Goal: Task Accomplishment & Management: Use online tool/utility

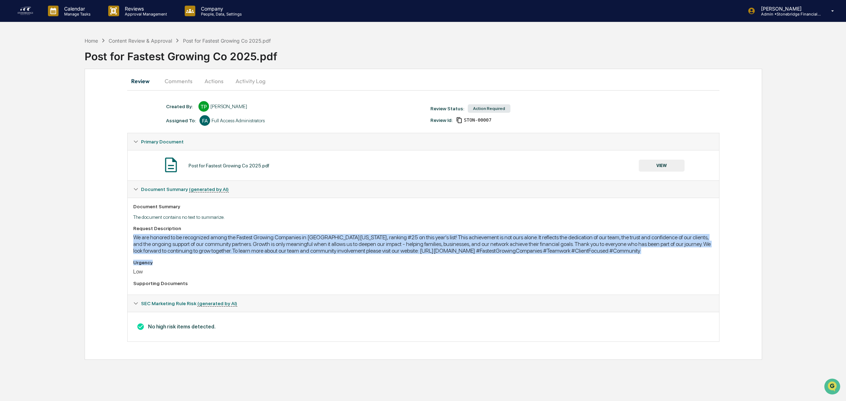
drag, startPoint x: 133, startPoint y: 239, endPoint x: 239, endPoint y: 260, distance: 107.9
click at [239, 260] on div "Request Description We are honored to be recognized among the Fastest Growing C…" at bounding box center [423, 257] width 580 height 63
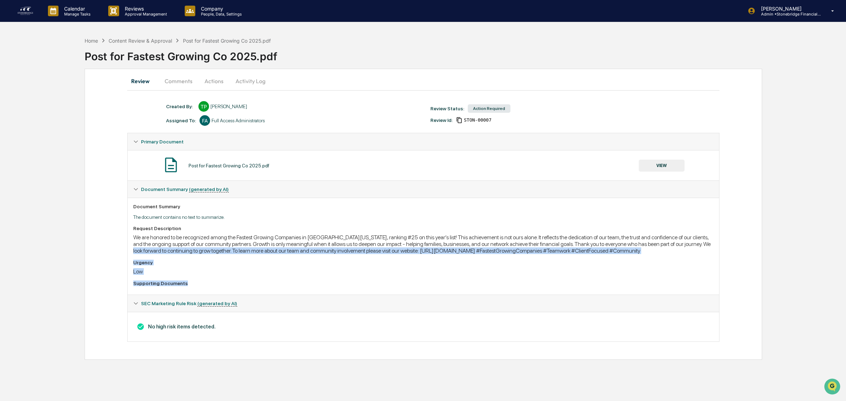
drag, startPoint x: 184, startPoint y: 283, endPoint x: 138, endPoint y: 250, distance: 56.8
click at [138, 250] on div "Request Description We are honored to be recognized among the Fastest Growing C…" at bounding box center [423, 257] width 580 height 63
click at [138, 250] on div "We are honored to be recognized among the Fastest Growing Companies in [GEOGRAP…" at bounding box center [423, 244] width 580 height 20
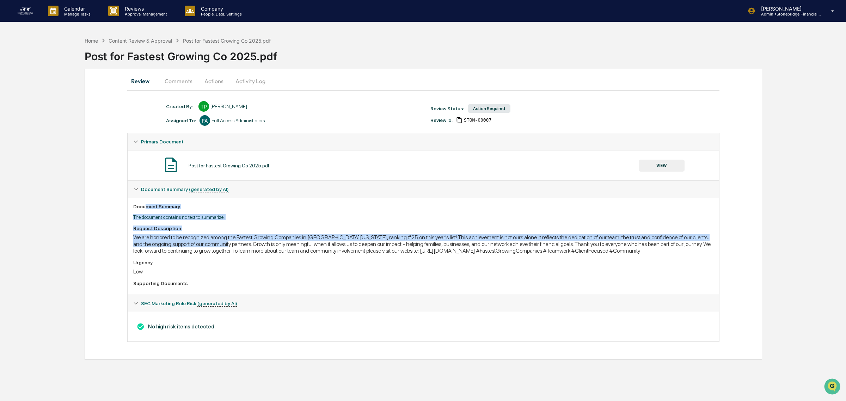
drag, startPoint x: 172, startPoint y: 201, endPoint x: 227, endPoint y: 247, distance: 71.6
click at [227, 247] on div "Document Summary The document contains no text to summarize. Request Descriptio…" at bounding box center [423, 246] width 591 height 97
click at [227, 247] on div "We are honored to be recognized among the Fastest Growing Companies in [GEOGRAP…" at bounding box center [423, 244] width 580 height 20
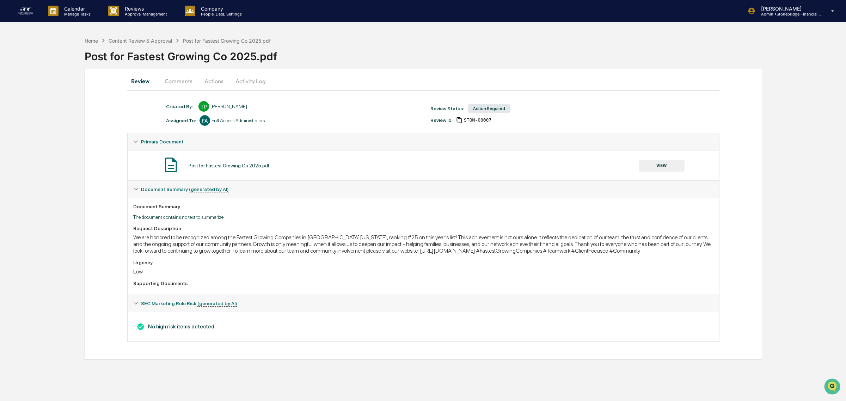
click at [216, 80] on button "Actions" at bounding box center [214, 81] width 32 height 17
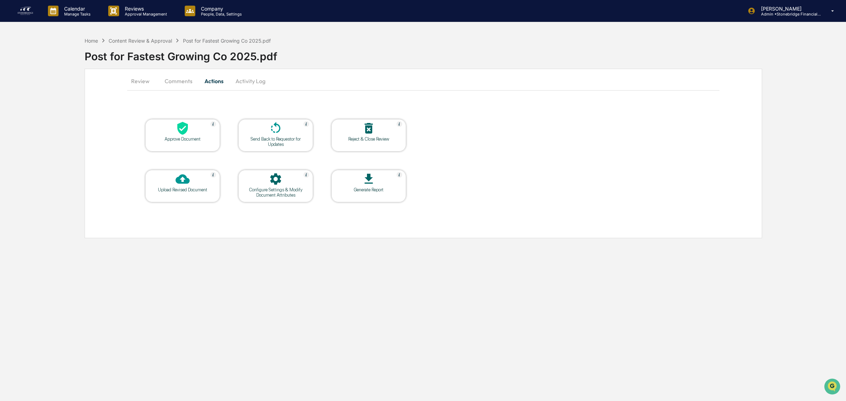
click at [190, 133] on div at bounding box center [182, 128] width 70 height 15
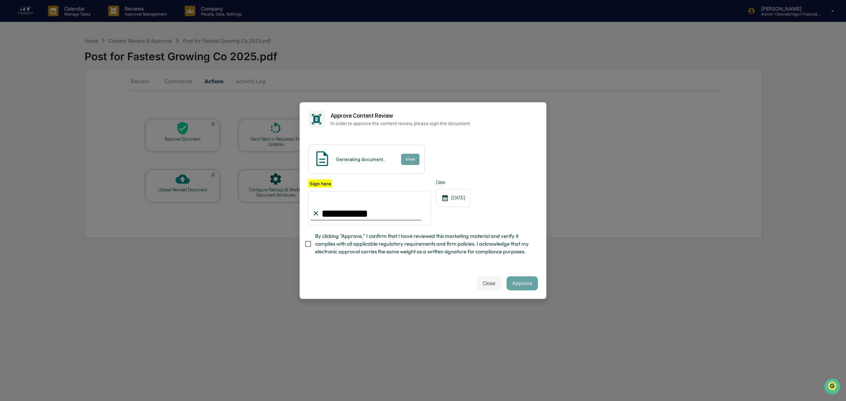
type input "**********"
click at [435, 253] on span "By clicking "Approve," I confirm that I have reviewed this marketing material a…" at bounding box center [423, 244] width 217 height 24
click at [372, 248] on span "By clicking "Approve," I confirm that I have reviewed this marketing material a…" at bounding box center [423, 244] width 217 height 24
click at [413, 160] on button "View" at bounding box center [410, 159] width 18 height 11
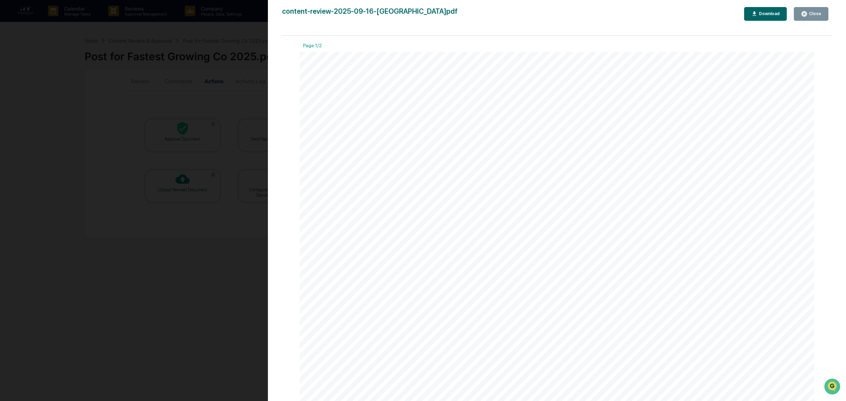
click at [809, 13] on div "Close" at bounding box center [814, 13] width 14 height 5
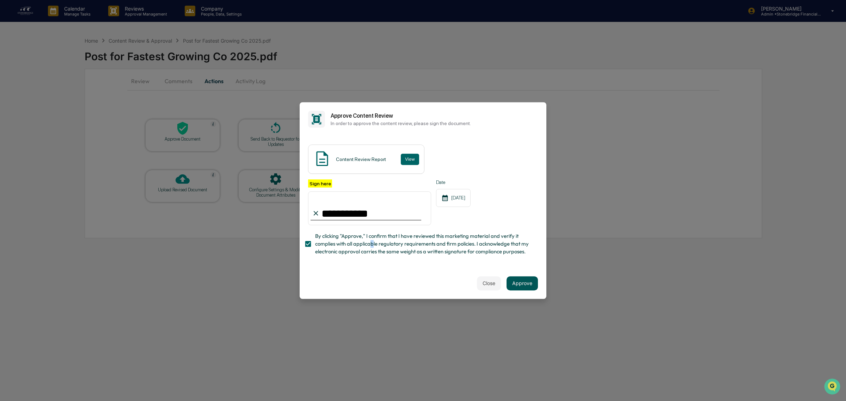
click at [511, 288] on button "Approve" at bounding box center [521, 283] width 31 height 14
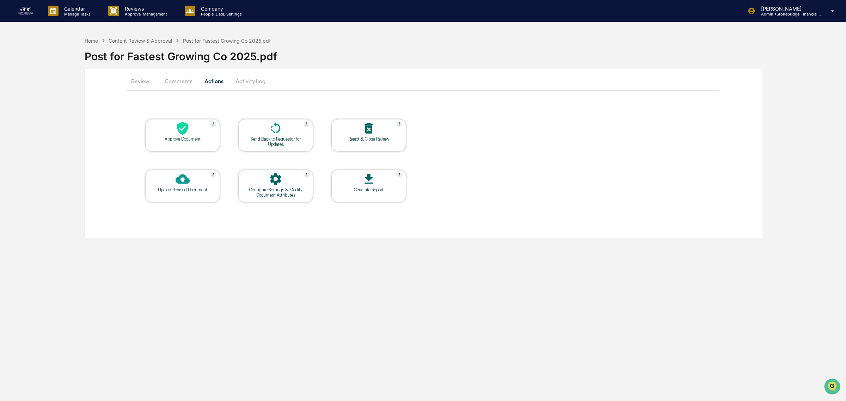
click at [101, 42] on icon at bounding box center [103, 41] width 8 height 8
click at [96, 41] on div "Home" at bounding box center [91, 41] width 13 height 6
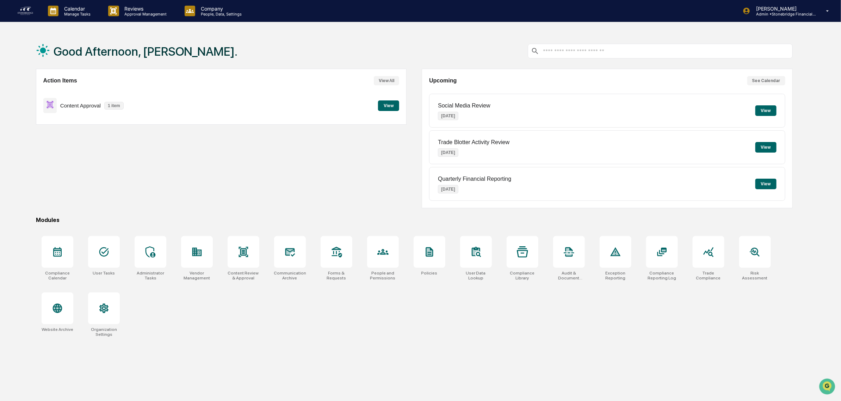
click at [385, 108] on button "View" at bounding box center [388, 105] width 21 height 11
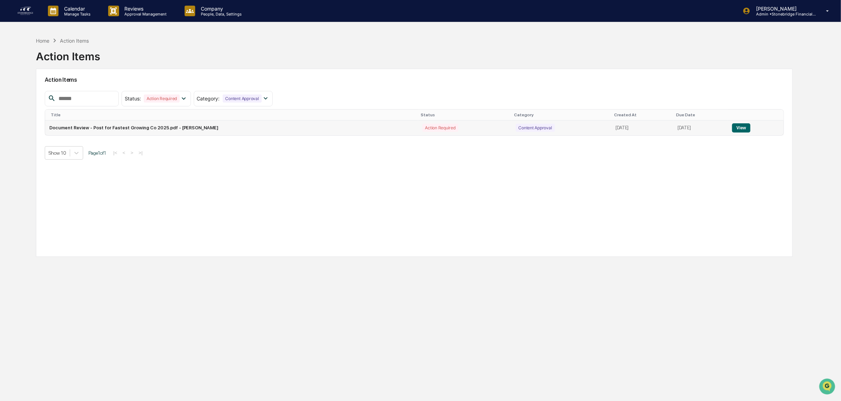
click at [744, 131] on button "View" at bounding box center [741, 127] width 18 height 9
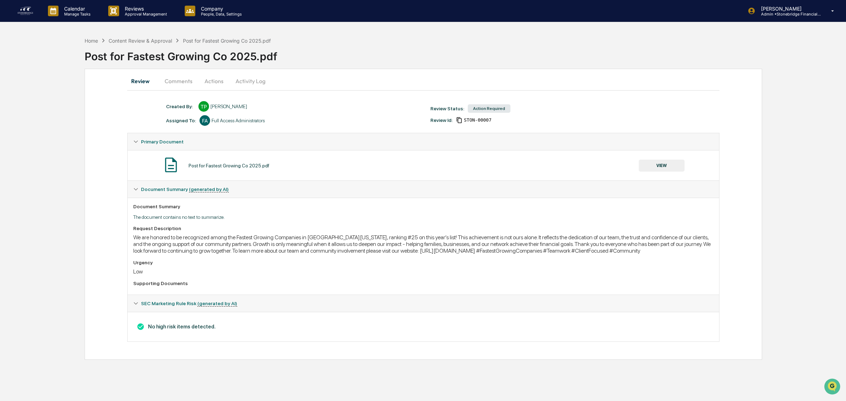
click at [210, 85] on button "Actions" at bounding box center [214, 81] width 32 height 17
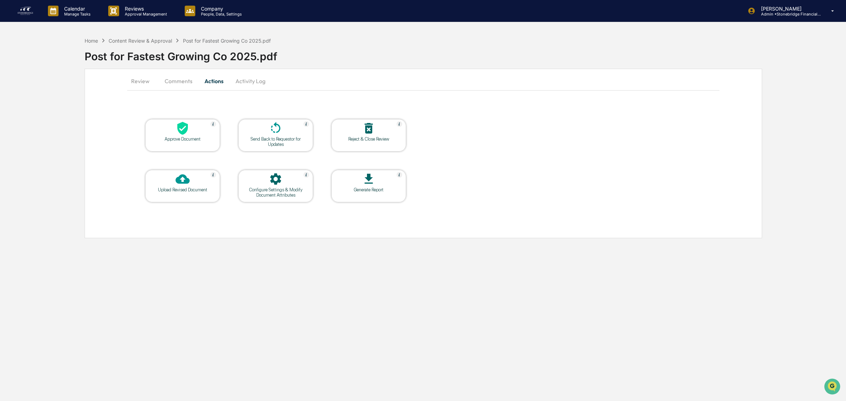
click at [192, 129] on div at bounding box center [182, 128] width 70 height 15
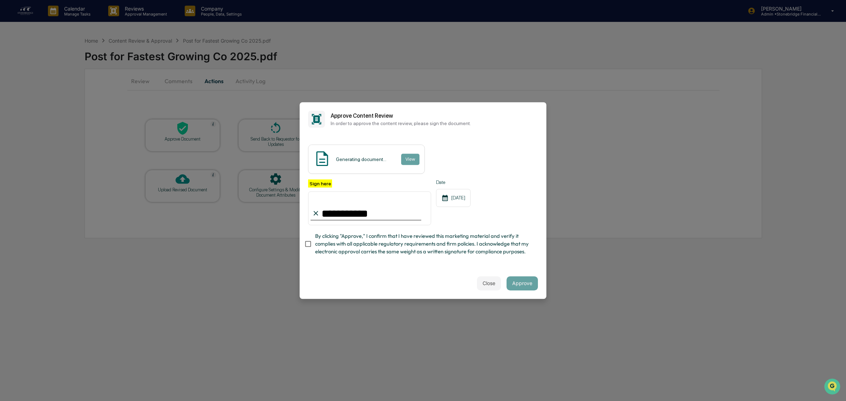
type input "**********"
click at [357, 230] on div "**********" at bounding box center [423, 219] width 230 height 80
click at [353, 242] on span "By clicking "Approve," I confirm that I have reviewed this marketing material a…" at bounding box center [423, 244] width 217 height 24
click at [408, 155] on button "View" at bounding box center [410, 159] width 18 height 11
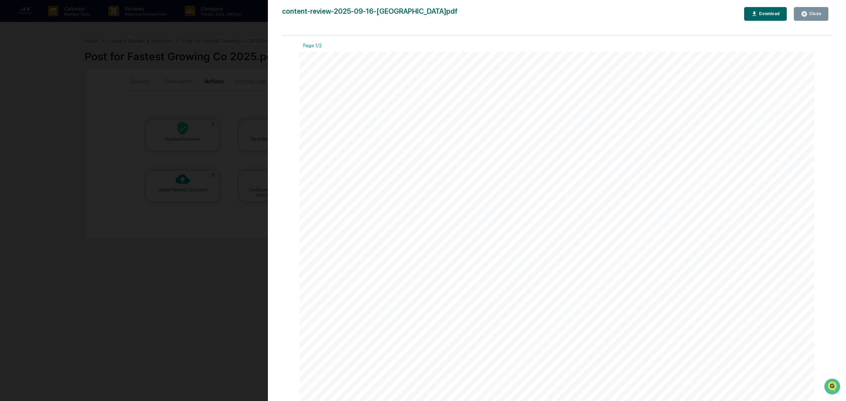
click at [806, 13] on icon "button" at bounding box center [803, 13] width 5 height 5
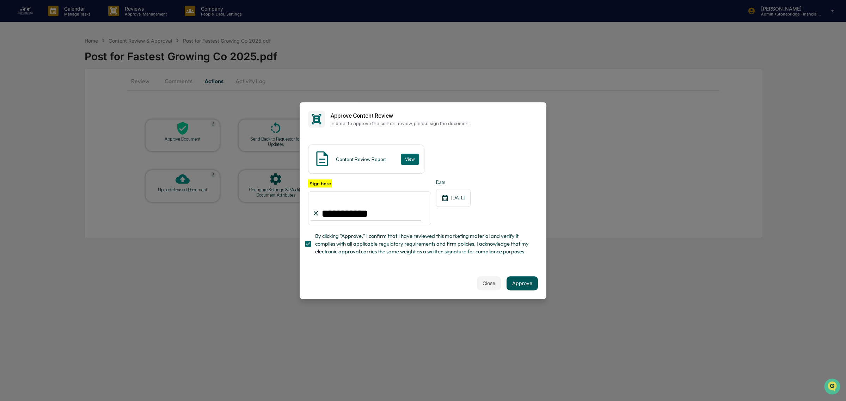
click at [527, 284] on button "Approve" at bounding box center [521, 283] width 31 height 14
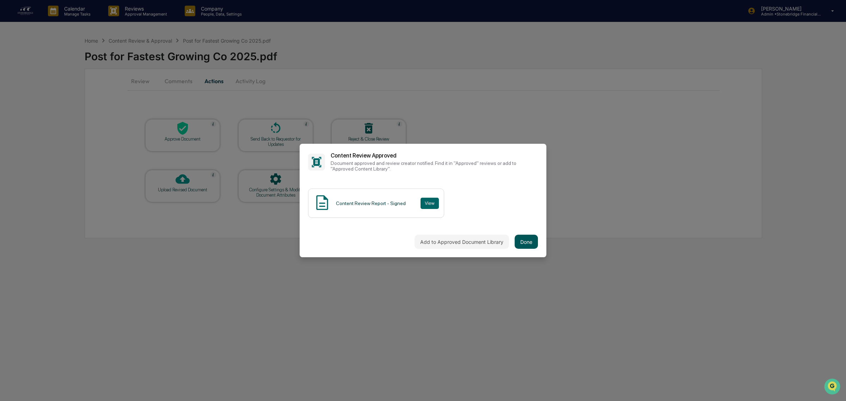
click at [520, 243] on button "Done" at bounding box center [526, 242] width 23 height 14
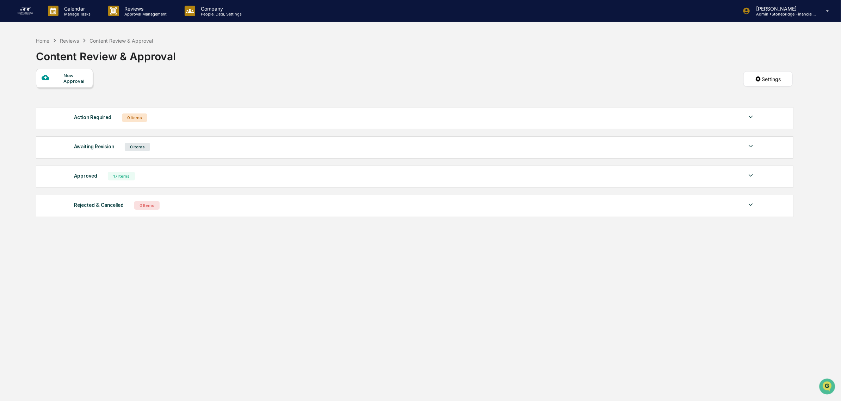
click at [25, 8] on img at bounding box center [25, 10] width 17 height 11
